Goal: Information Seeking & Learning: Learn about a topic

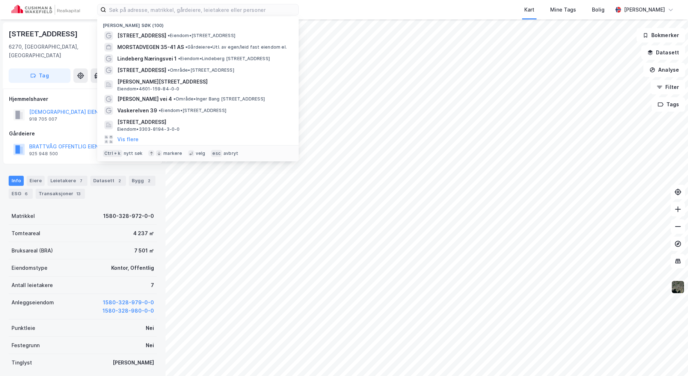
click at [148, 10] on input at bounding box center [202, 9] width 192 height 11
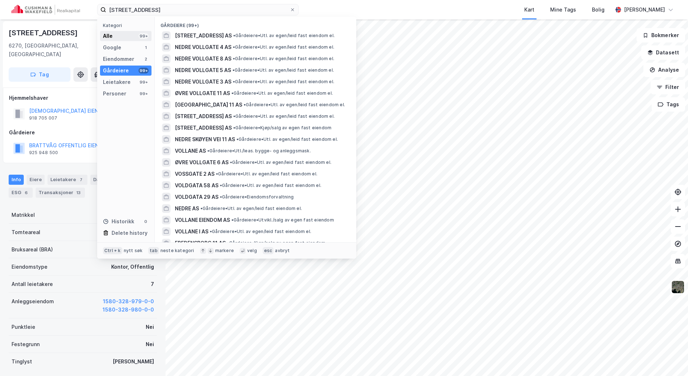
type input "[STREET_ADDRESS]"
drag, startPoint x: 136, startPoint y: 34, endPoint x: 154, endPoint y: 34, distance: 18.0
click at [136, 34] on div "Alle 99+" at bounding box center [125, 36] width 51 height 10
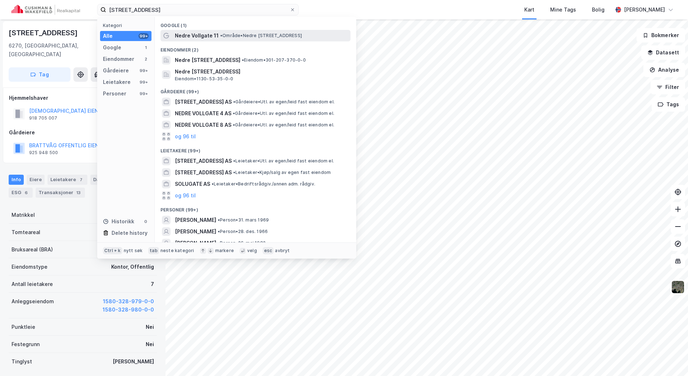
click at [199, 34] on span "Nedre Vollgate 11" at bounding box center [197, 35] width 44 height 9
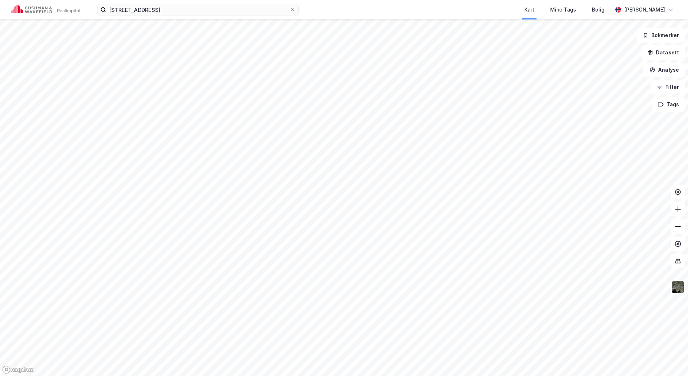
click at [178, 15] on div "[STREET_ADDRESS] Kart Mine Tags Bolig [PERSON_NAME]" at bounding box center [344, 9] width 688 height 19
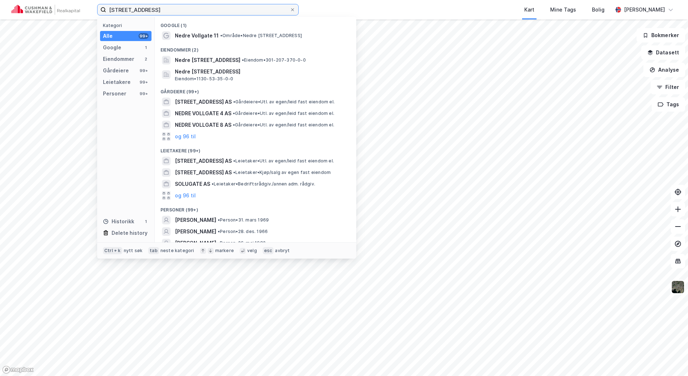
click at [179, 10] on input "[STREET_ADDRESS]" at bounding box center [197, 9] width 183 height 11
click at [206, 64] on div "Nedre [STREET_ADDRESS] • Eiendom • 301-207-370-0-0" at bounding box center [255, 60] width 190 height 12
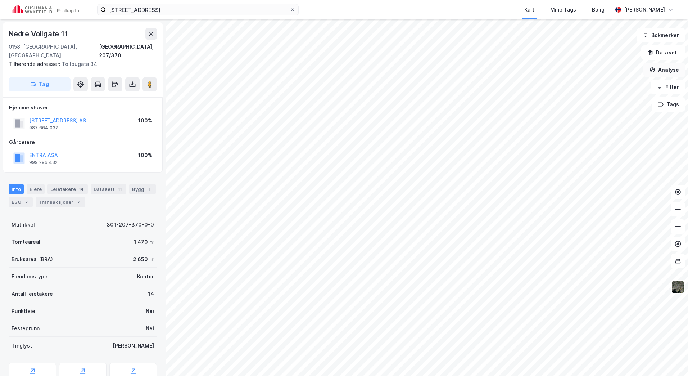
scroll to position [1, 0]
click at [653, 55] on icon "button" at bounding box center [650, 53] width 6 height 6
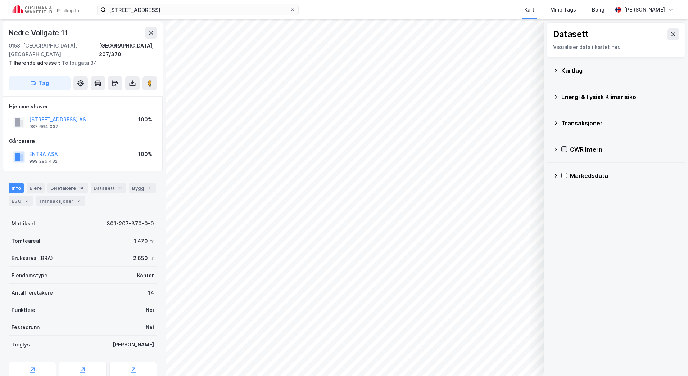
click at [565, 150] on icon at bounding box center [564, 148] width 5 height 5
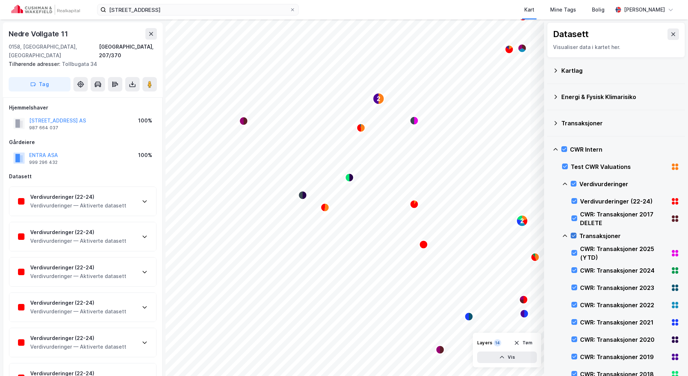
click at [575, 237] on icon at bounding box center [573, 235] width 5 height 5
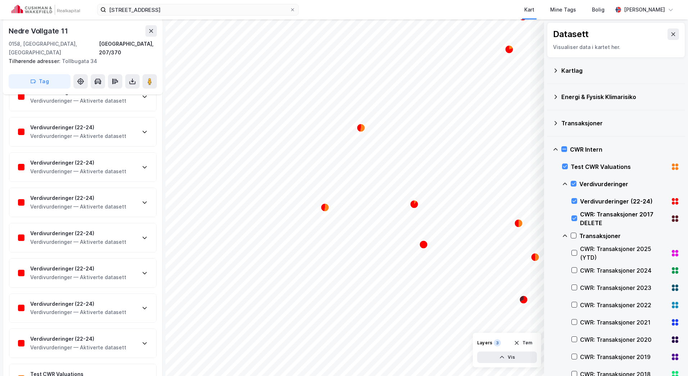
scroll to position [216, 0]
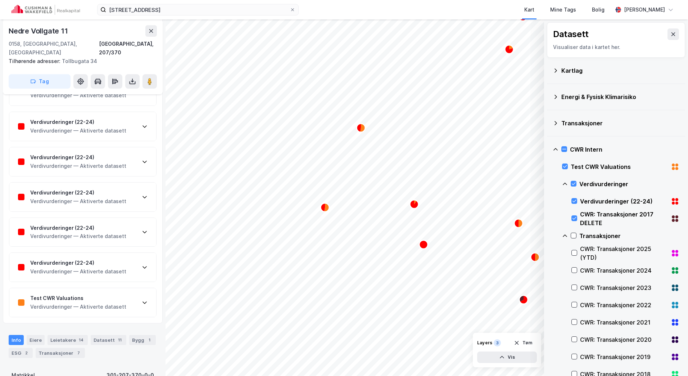
click at [129, 261] on div "Verdivurderinger (22-24) Verdivurderinger — Aktiverte datasett" at bounding box center [82, 267] width 147 height 29
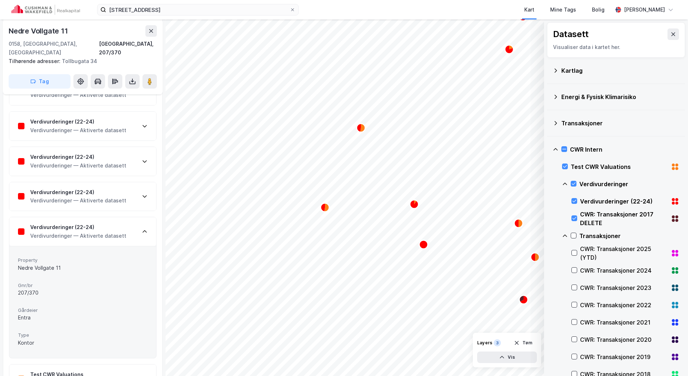
scroll to position [288, 0]
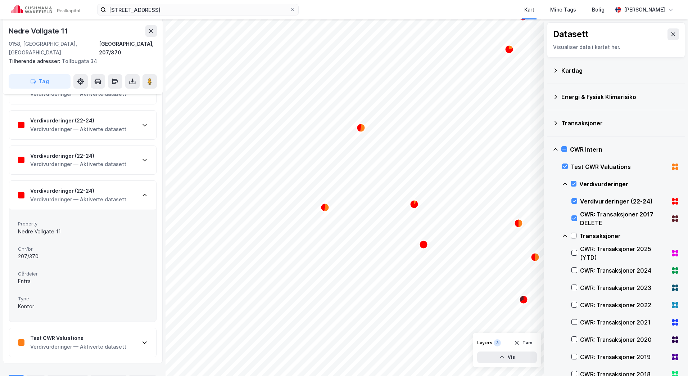
click at [128, 182] on div "Verdivurderinger (22-24) Verdivurderinger — Aktiverte datasett" at bounding box center [82, 195] width 147 height 29
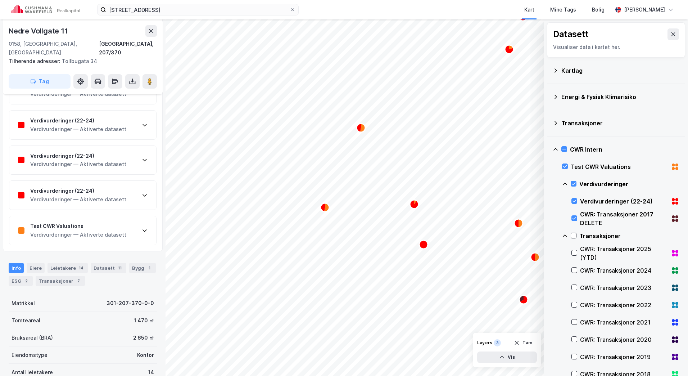
click at [126, 184] on div "Verdivurderinger (22-24) Verdivurderinger — Aktiverte datasett" at bounding box center [82, 195] width 147 height 29
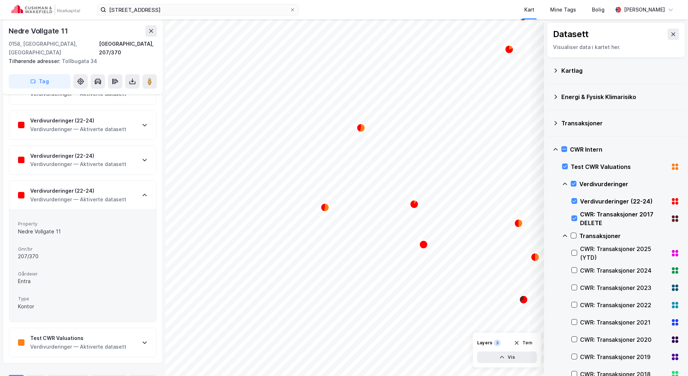
click at [126, 184] on div "Verdivurderinger (22-24) Verdivurderinger — Aktiverte datasett" at bounding box center [82, 195] width 147 height 29
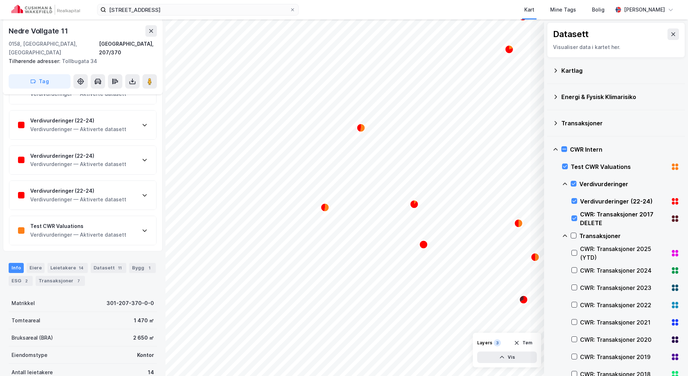
click at [126, 218] on div "Test CWR Valuations Verdivurderinger — Aktiverte datasett" at bounding box center [82, 230] width 147 height 29
